Goal: Task Accomplishment & Management: Manage account settings

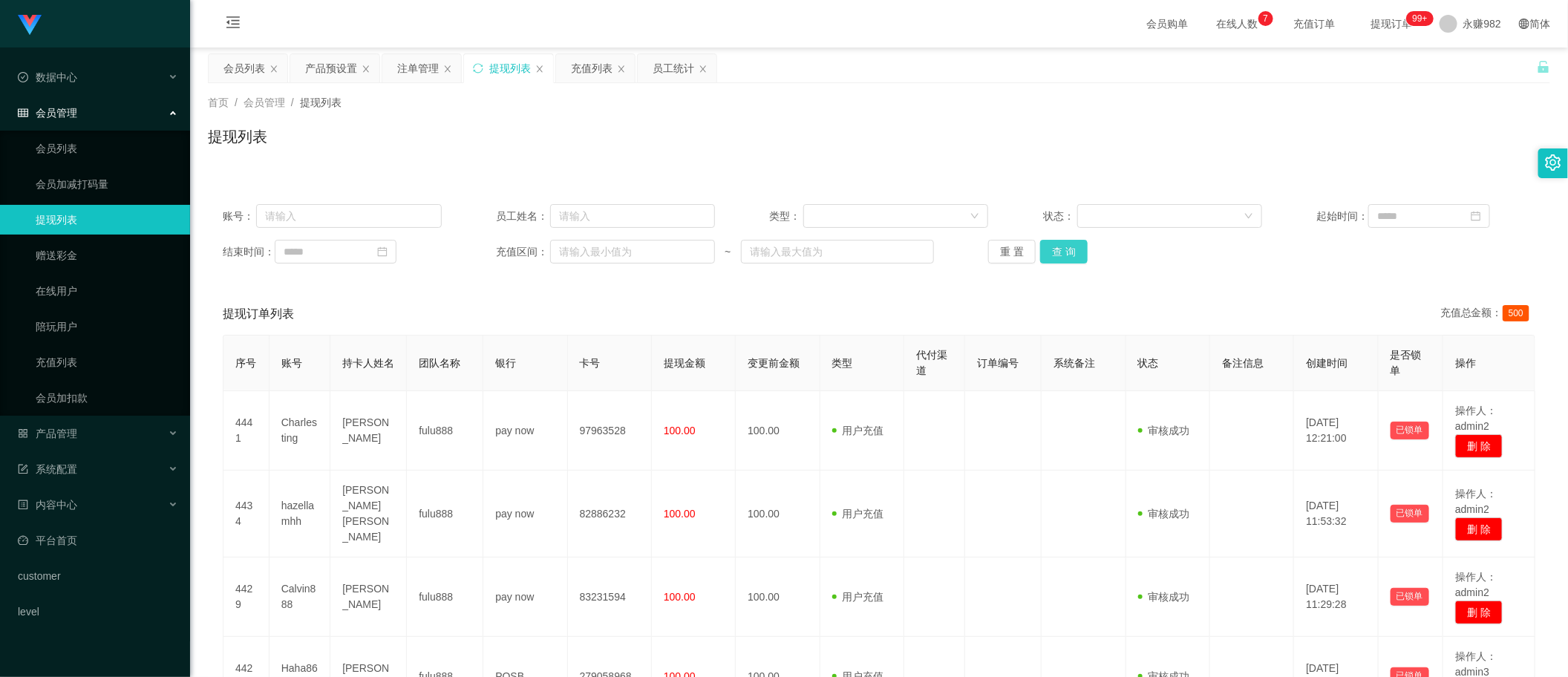
click at [1073, 252] on button "查 询" at bounding box center [1064, 252] width 47 height 24
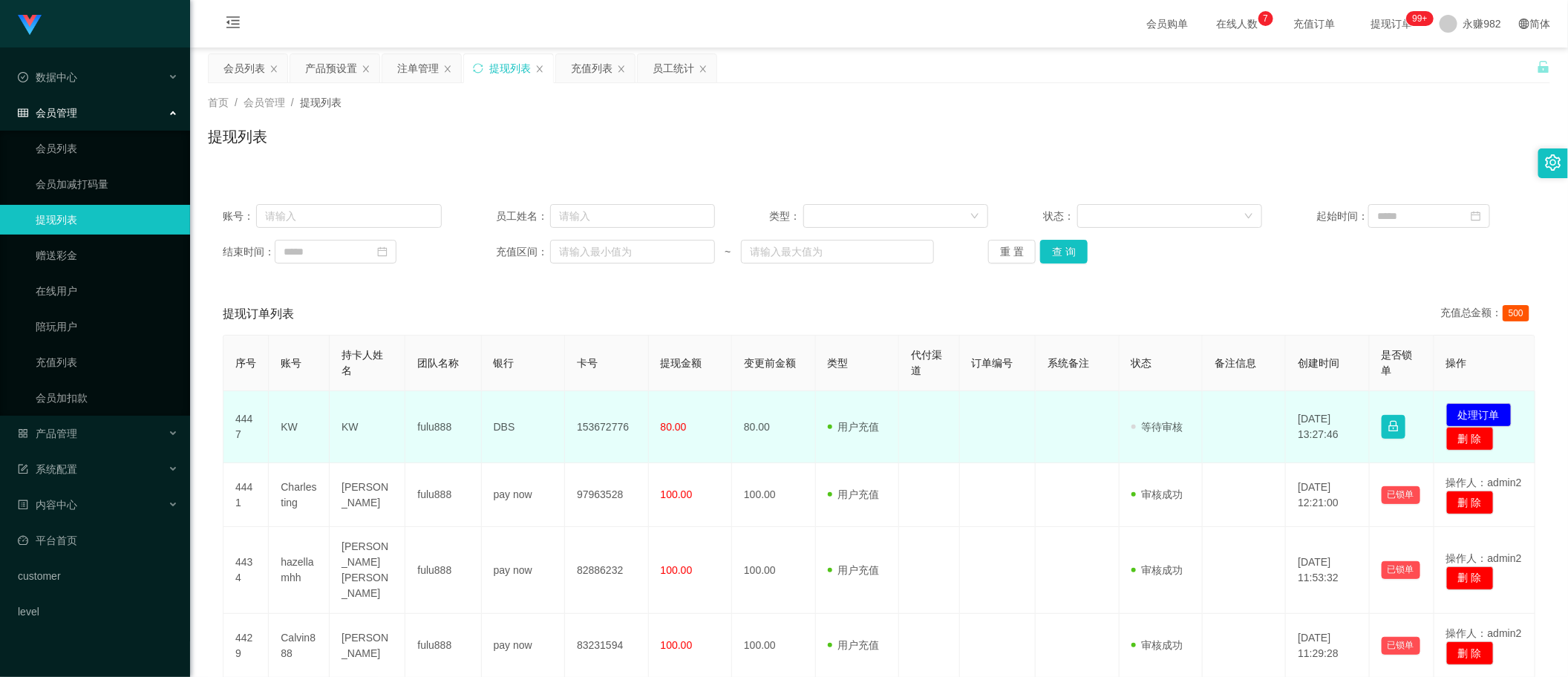
click at [291, 429] on td "KW" at bounding box center [299, 427] width 61 height 72
copy td "KW"
click at [1446, 410] on button "处理订单" at bounding box center [1479, 415] width 65 height 24
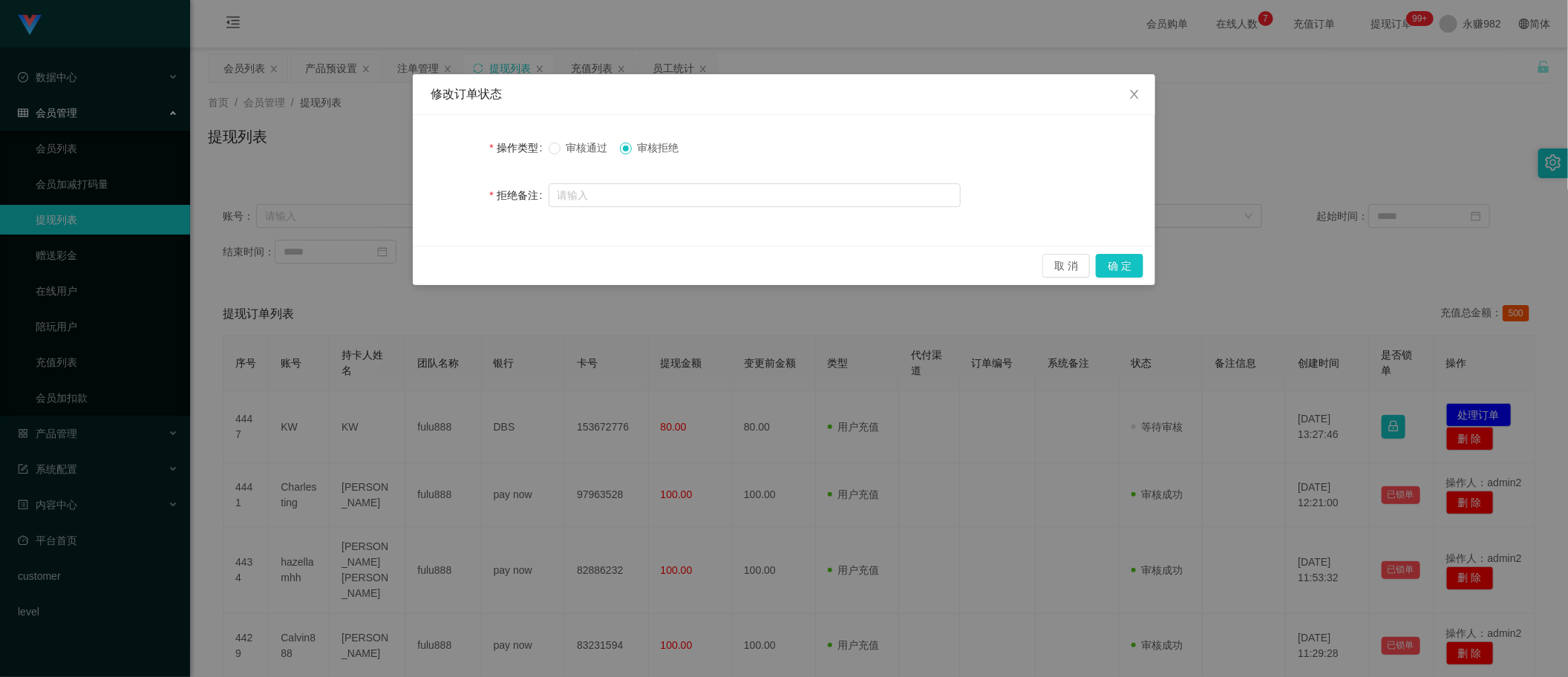
click at [668, 150] on span "审核拒绝" at bounding box center [658, 148] width 53 height 12
click at [1114, 269] on button "确 定" at bounding box center [1120, 265] width 47 height 24
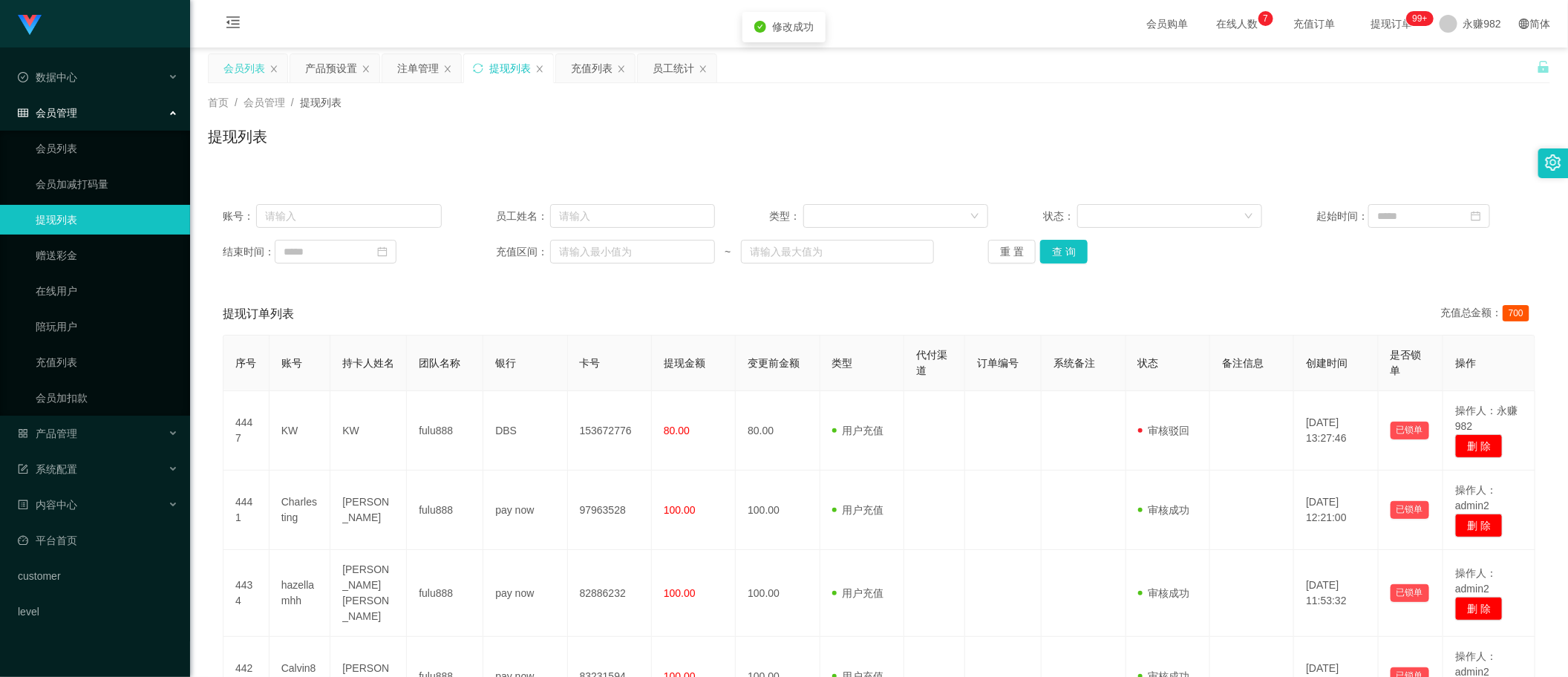
click at [255, 60] on div "会员列表" at bounding box center [244, 68] width 42 height 29
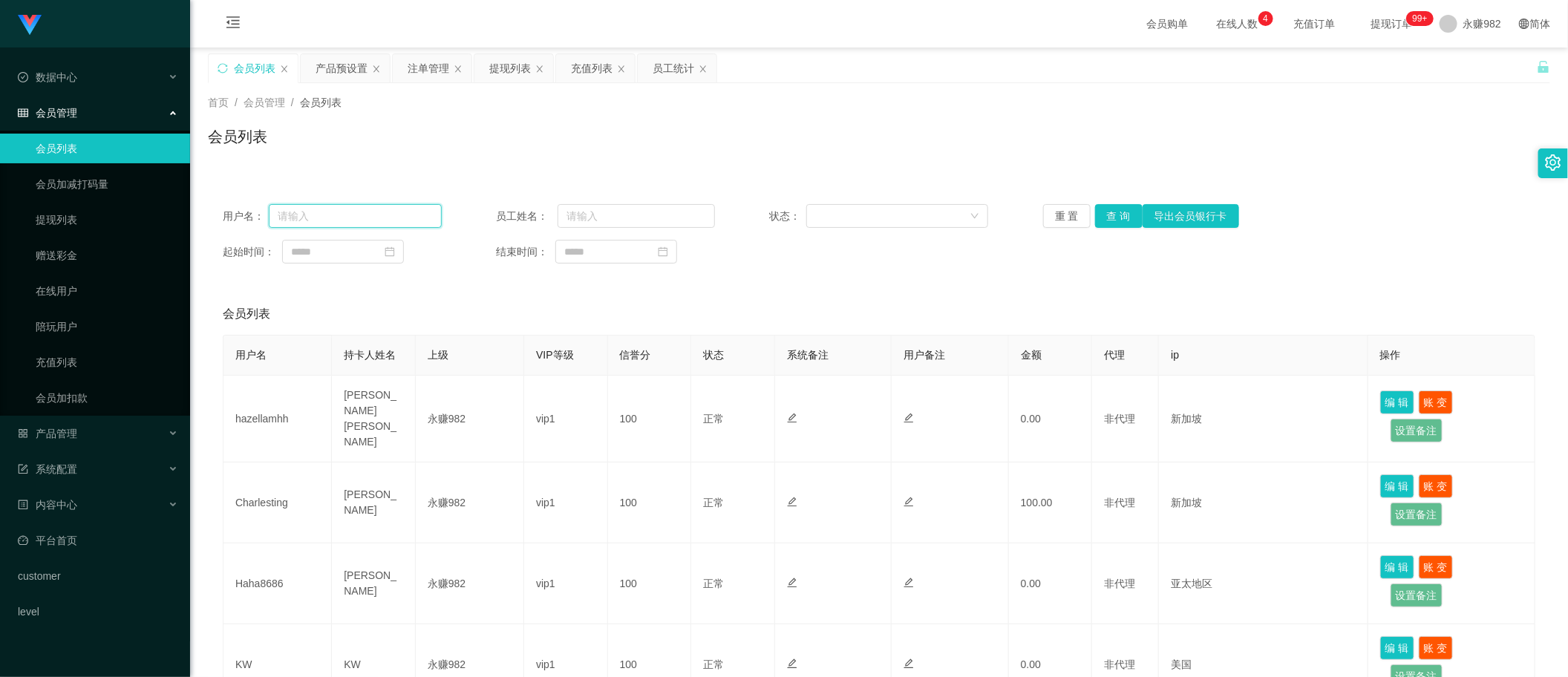
click at [350, 216] on input "text" at bounding box center [355, 216] width 173 height 24
paste input "KW"
type input "KW"
drag, startPoint x: 1138, startPoint y: 208, endPoint x: 1127, endPoint y: 212, distance: 11.7
click at [1143, 208] on button "导出会员银行卡" at bounding box center [1191, 216] width 96 height 24
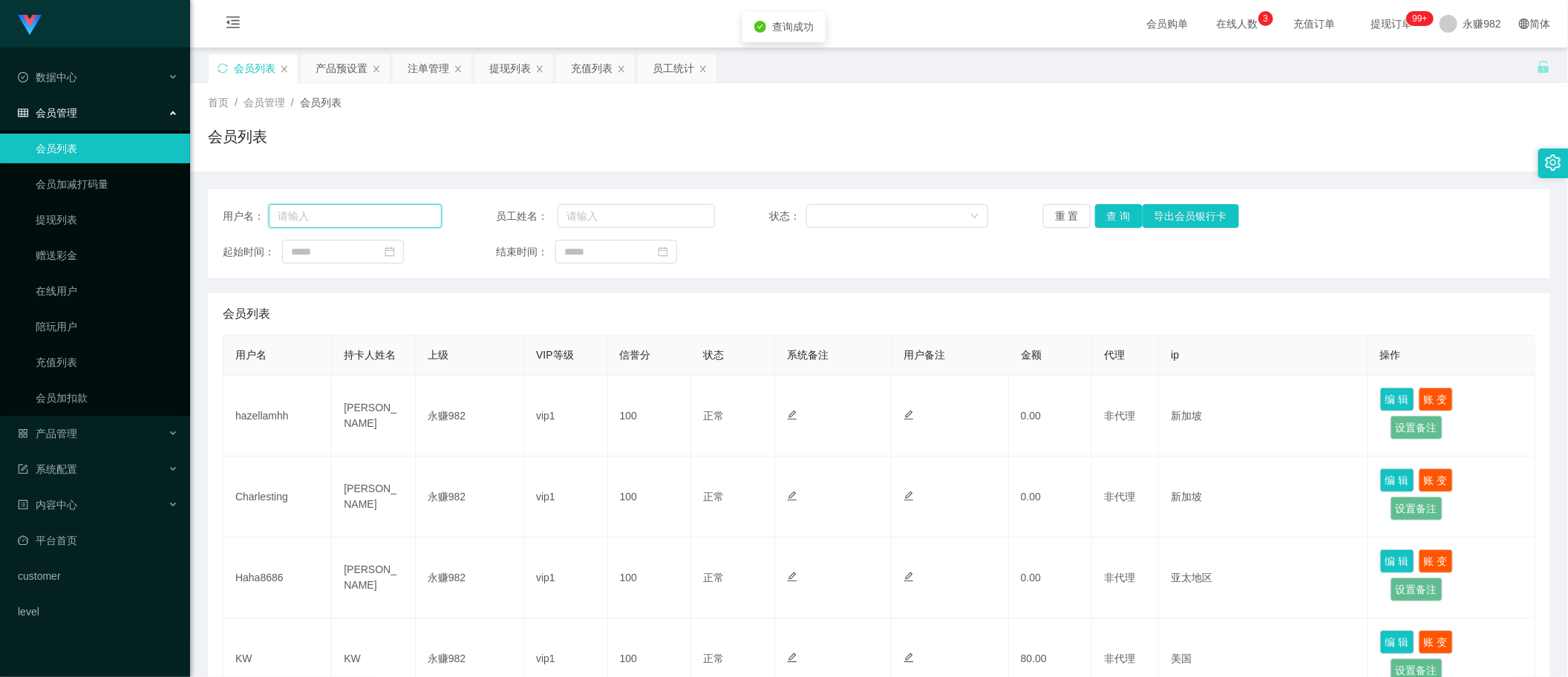
click at [356, 209] on input "text" at bounding box center [355, 216] width 173 height 24
paste input "KW"
type input "KW"
click at [1114, 212] on button "查 询" at bounding box center [1119, 216] width 47 height 24
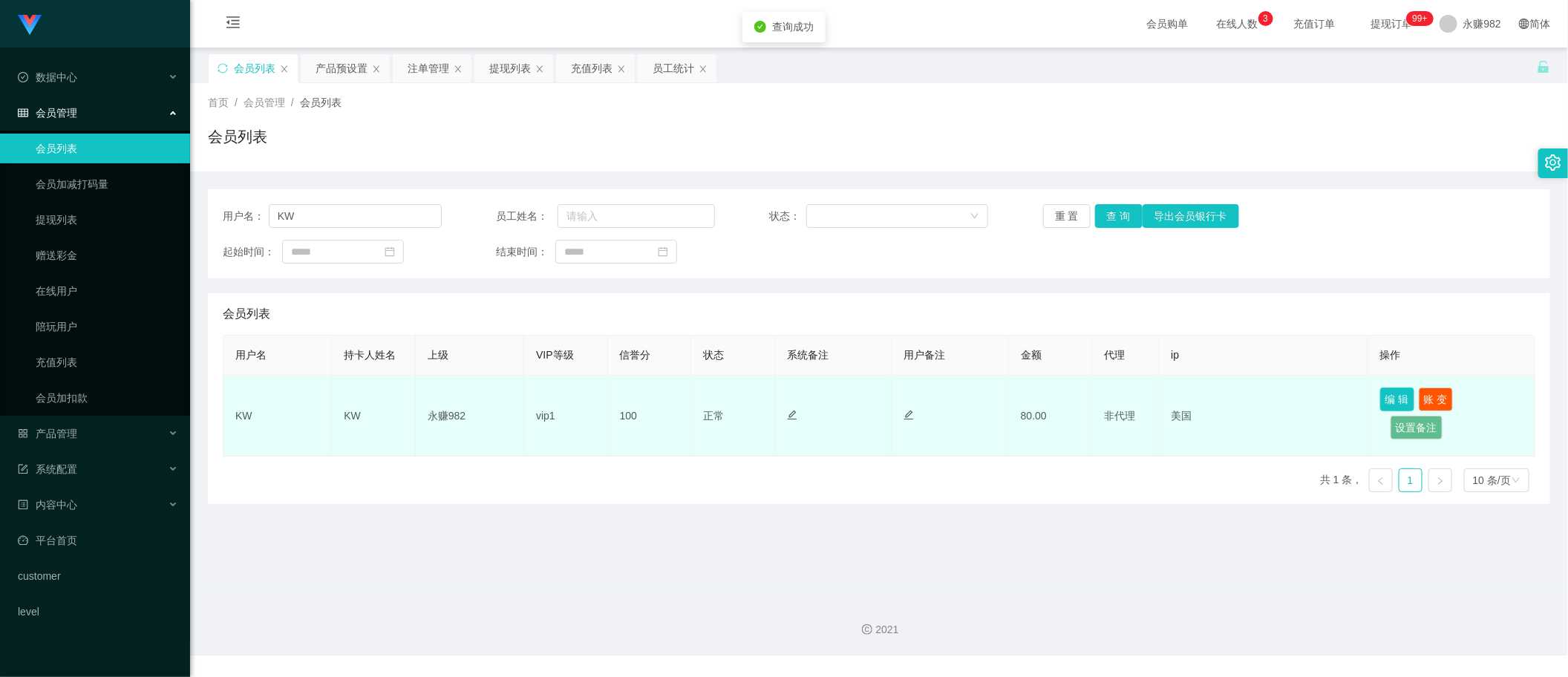
click at [1387, 402] on button "编 辑" at bounding box center [1397, 399] width 34 height 24
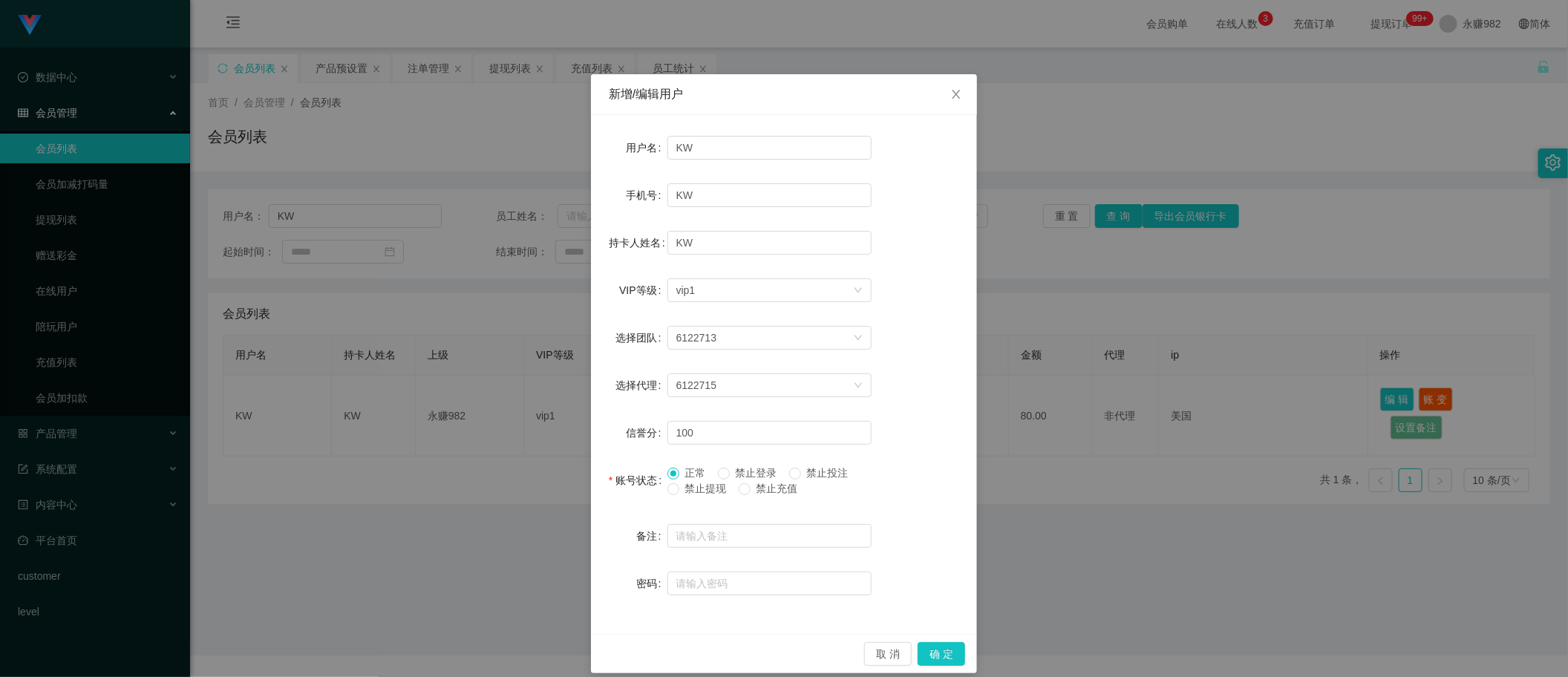
click at [755, 471] on span "禁止登录" at bounding box center [756, 473] width 53 height 12
click at [926, 656] on button "确 定" at bounding box center [942, 653] width 47 height 24
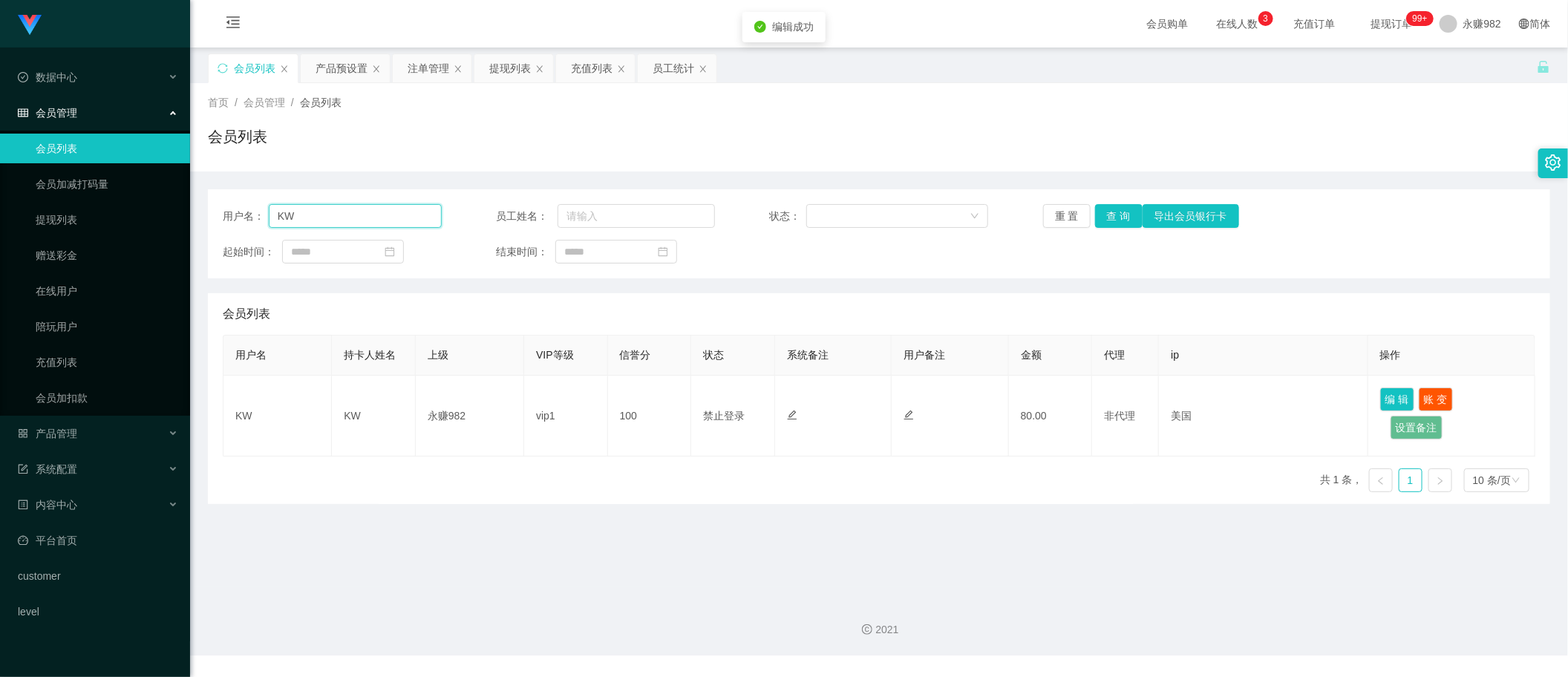
click at [305, 225] on input "KW" at bounding box center [355, 216] width 173 height 24
click at [1116, 216] on button "查 询" at bounding box center [1119, 216] width 47 height 24
